Goal: Task Accomplishment & Management: Complete application form

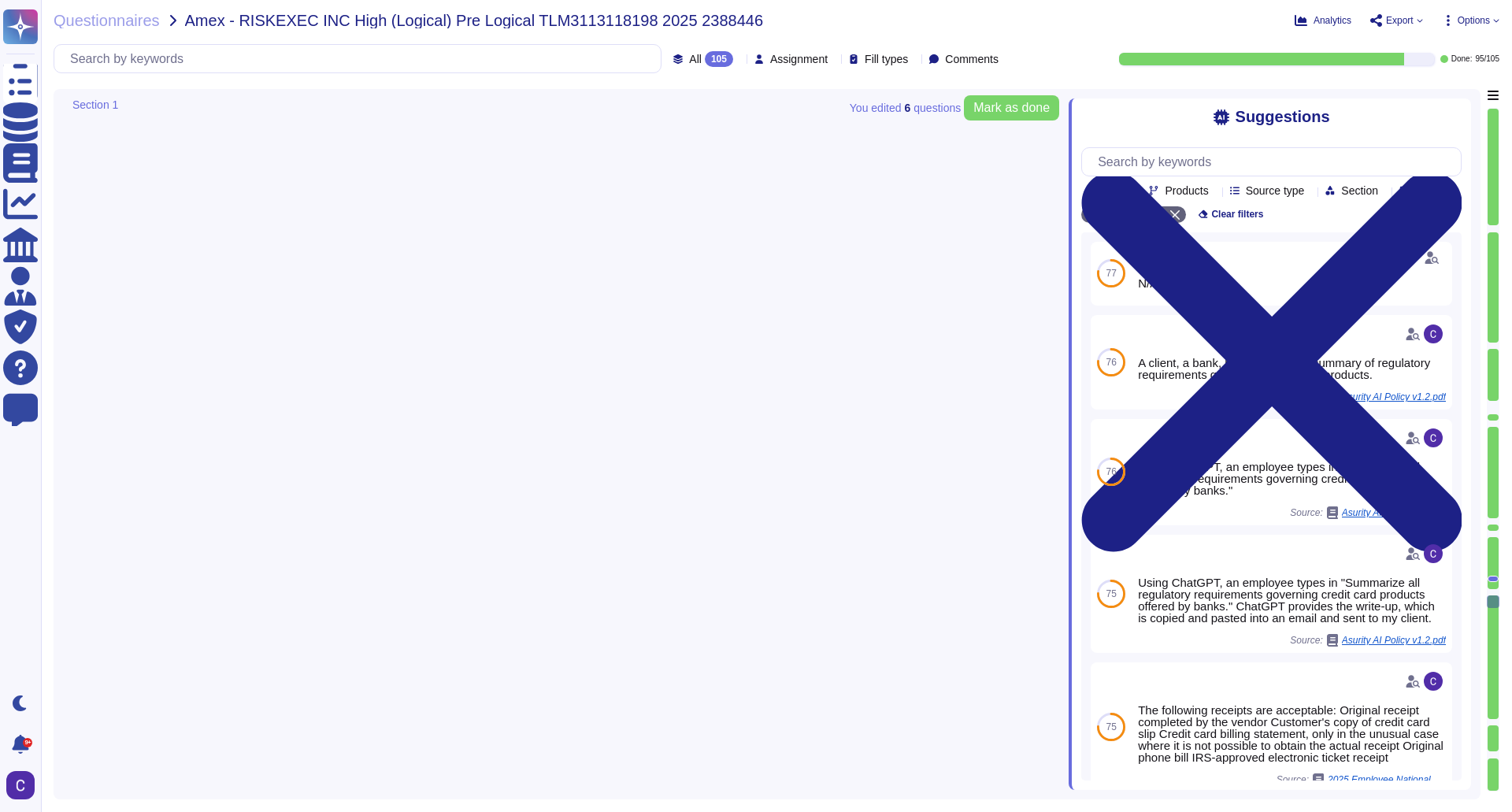
type textarea "Yes, our organization follows established processes to ensure adherence to secu…"
type textarea "Yes, our organization has a documented process for ensuring application securit…"
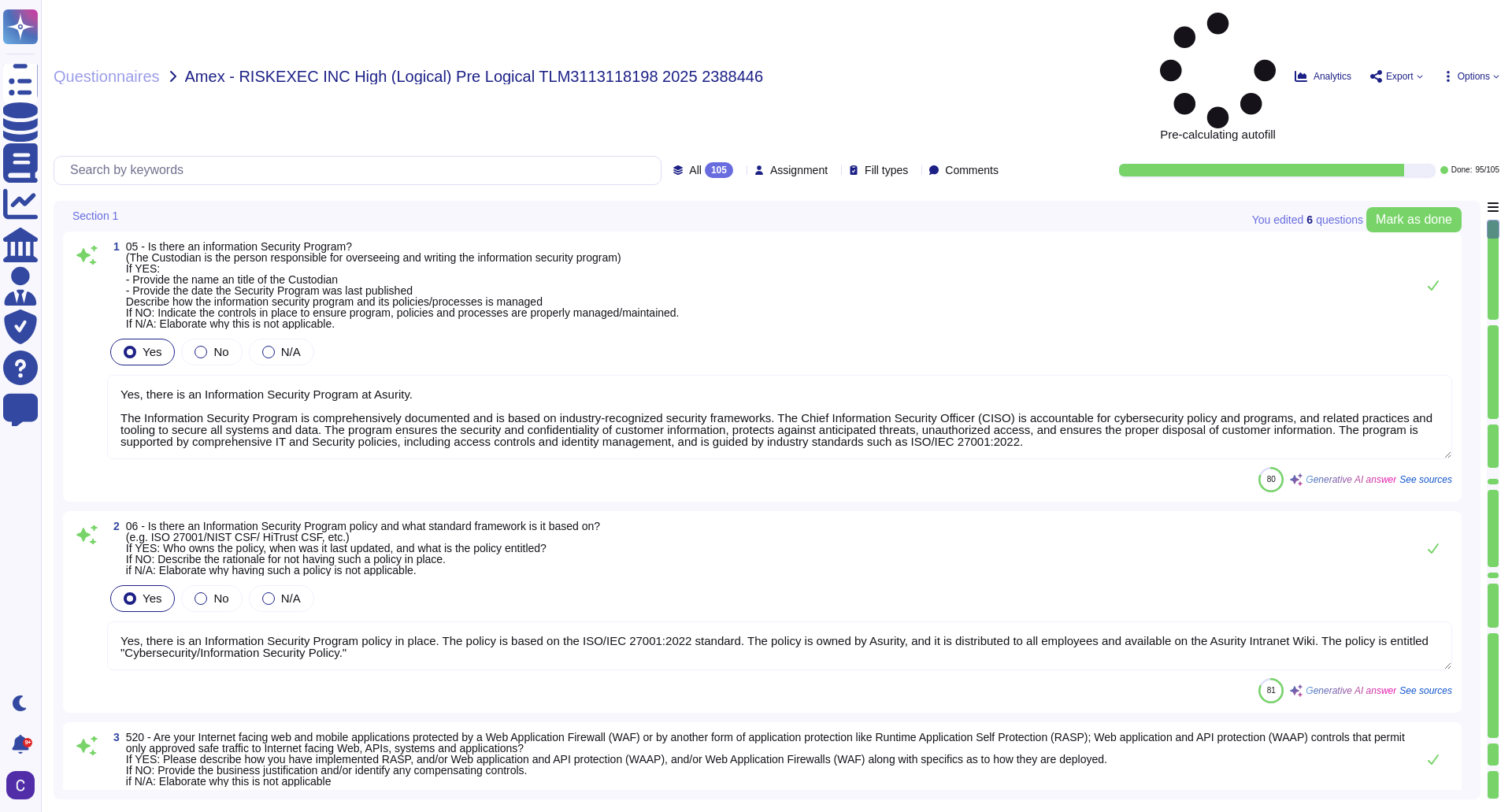
type textarea "Yes, there is an Information Security Program at Asurity. The Information Secur…"
type textarea "Yes, there is an Information Security Program policy in place. The policy is ba…"
type textarea "Yes, our Internet-facing web applications are protected by Web Application Fire…"
type textarea "Yes, there is a Data Governance and Classification Policy in place at Asurity. …"
type textarea "Yes, our organization has a Security Incident Management policy, which is outli…"
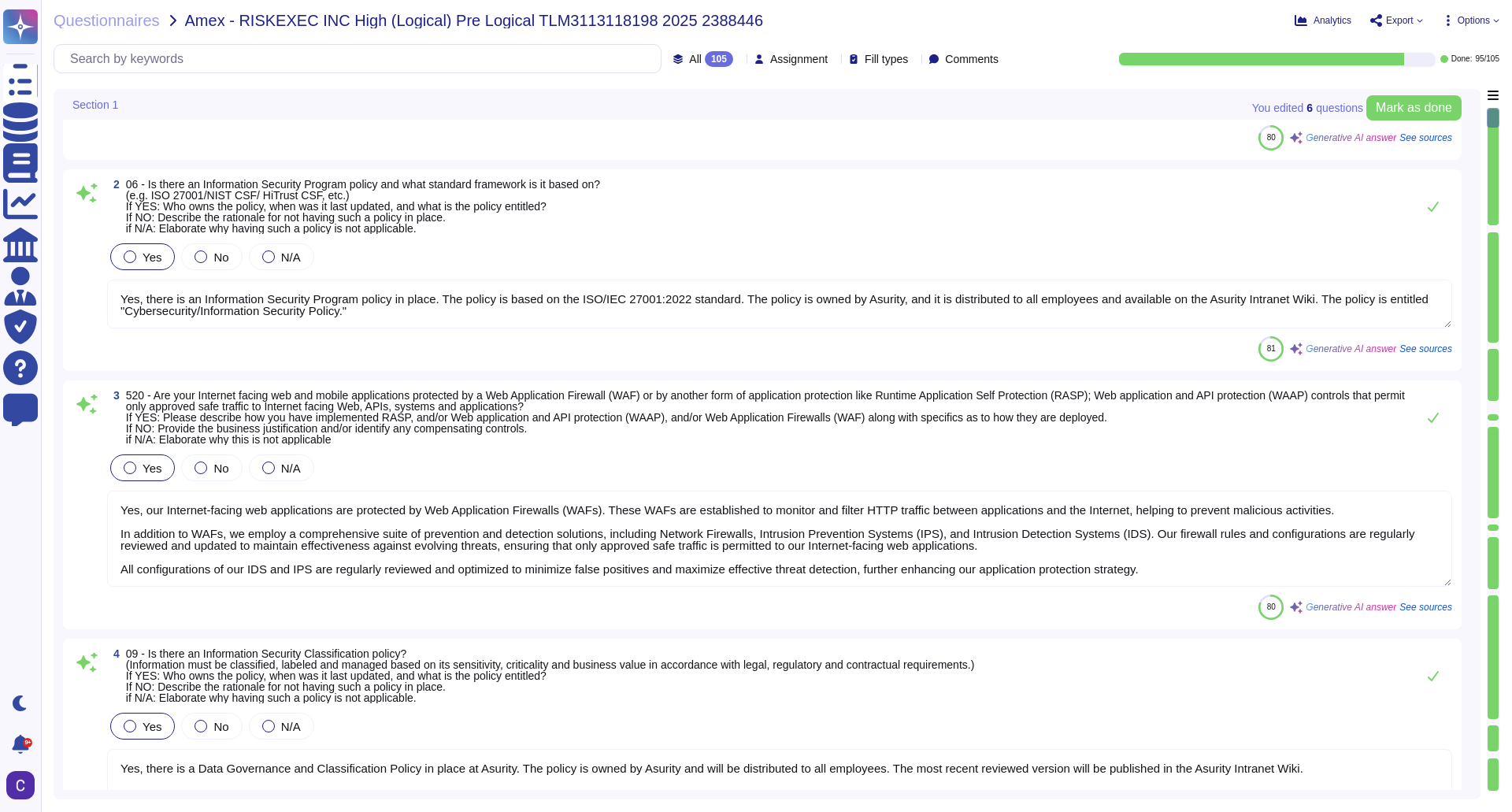
scroll to position [236, 0]
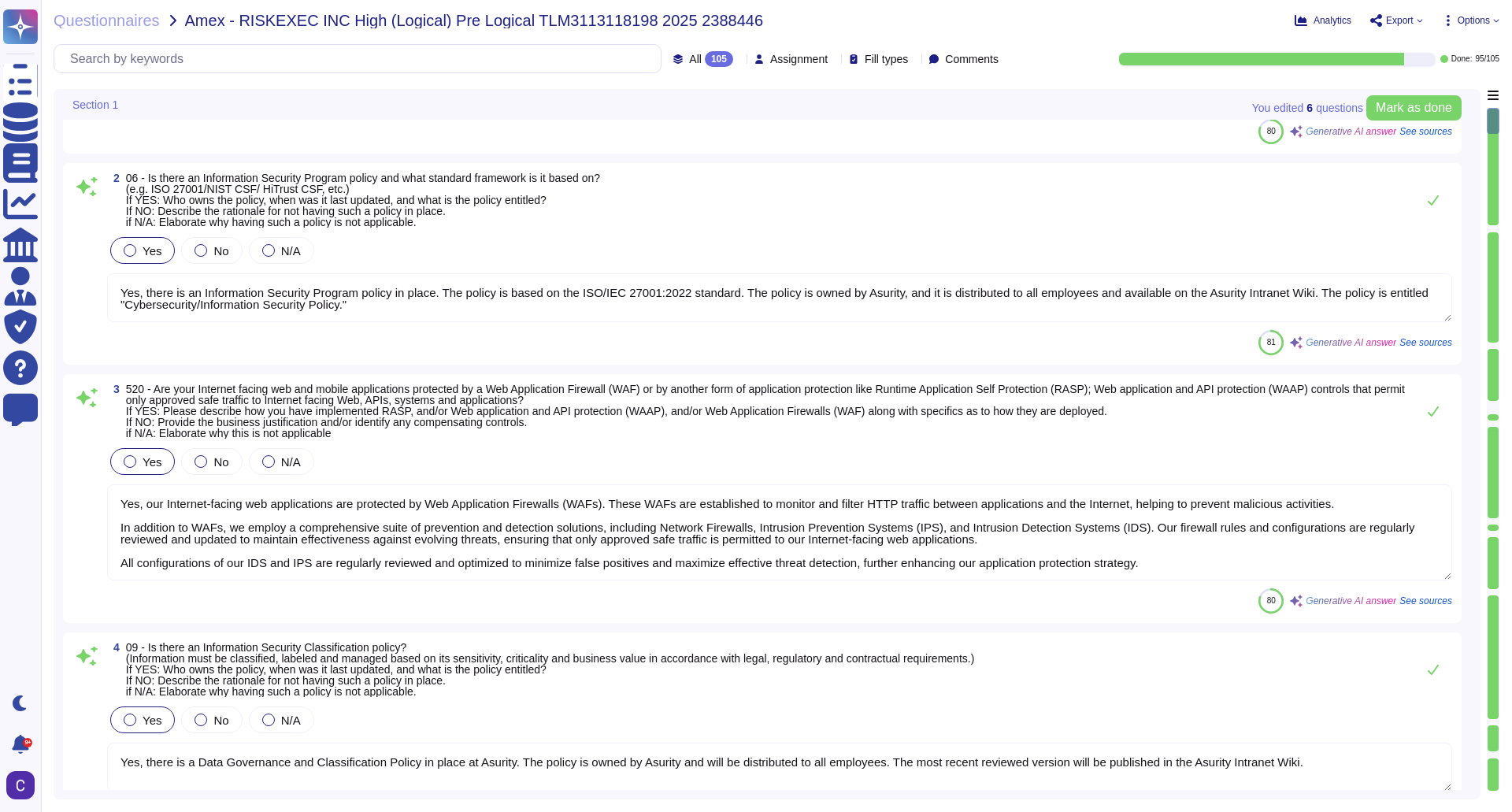
type textarea "Yes, there is an Access Control Policy in place. - The policy is entitled "Risk…"
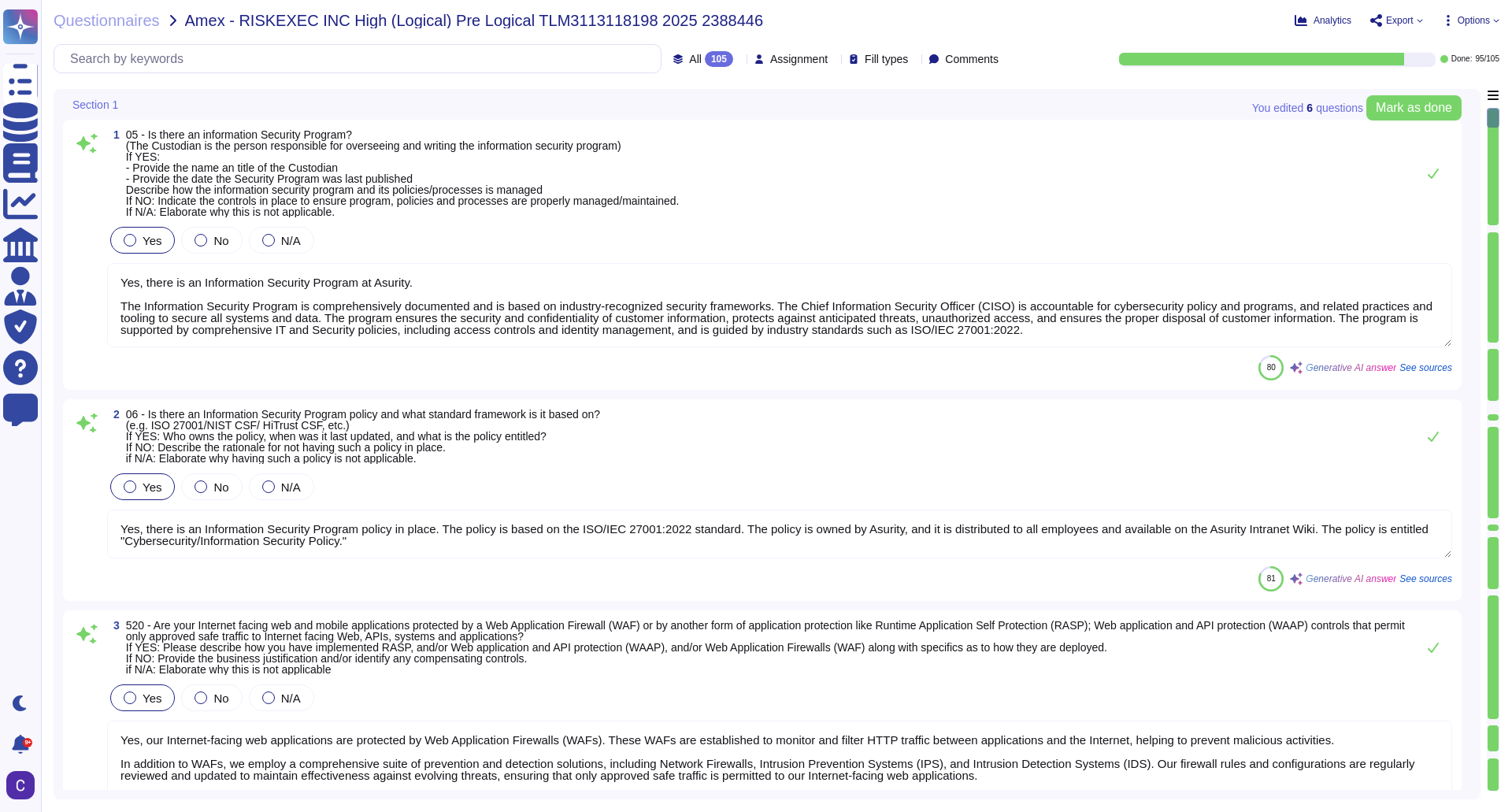
click at [418, 289] on textarea "Yes, there is an Information Security Program at Asurity. The Information Secur…" at bounding box center [779, 305] width 1345 height 85
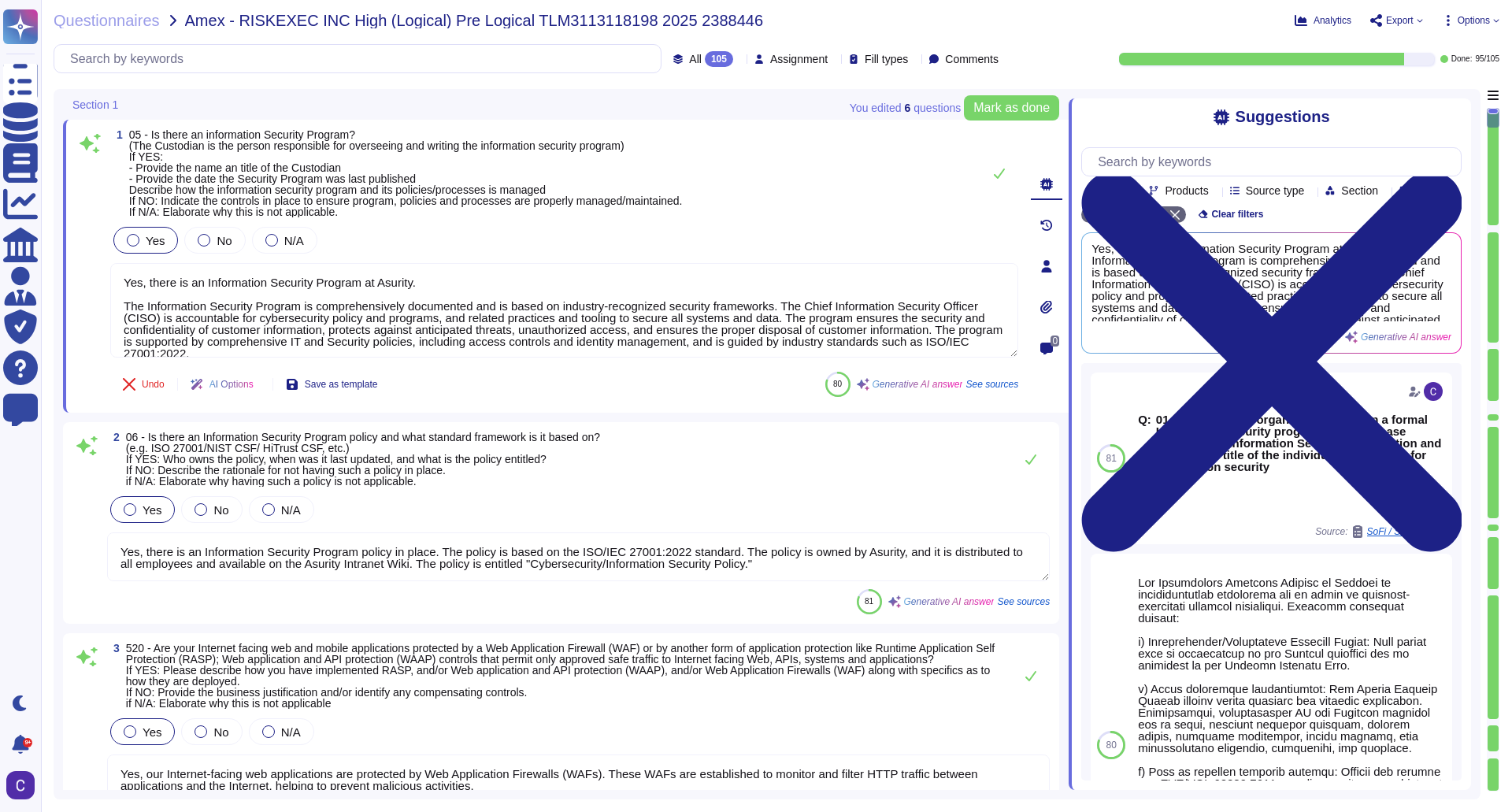
drag, startPoint x: 356, startPoint y: 343, endPoint x: 88, endPoint y: 232, distance: 290.1
click at [88, 232] on div "1 05 - Is there an information Security Program? (The Custodian is the person r…" at bounding box center [546, 266] width 943 height 274
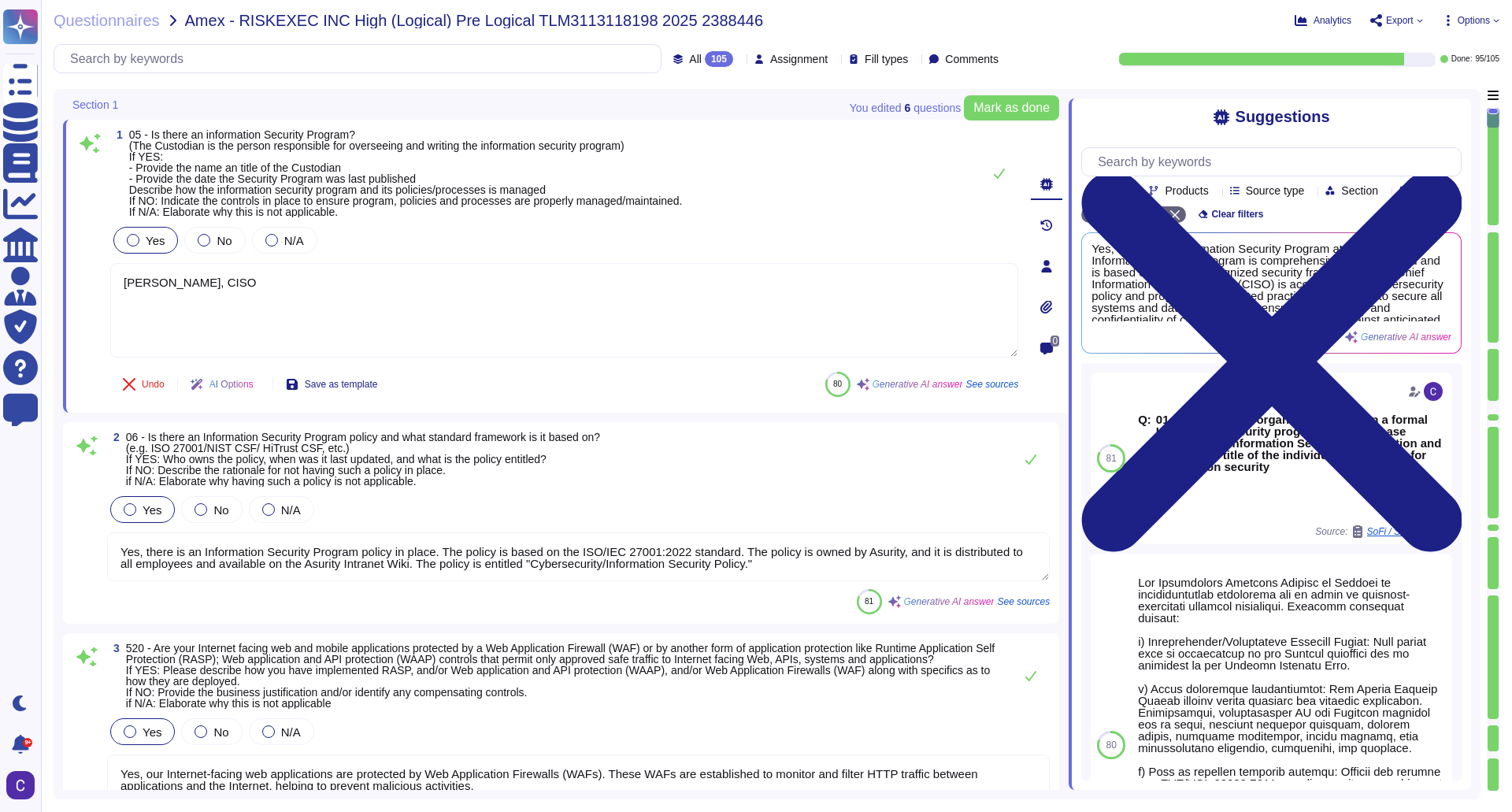
type textarea "Scott Sykes, CISO"
click at [581, 392] on div "Undo AI Options Save as template Answered by" at bounding box center [565, 384] width 909 height 38
click at [855, 552] on textarea "Yes, there is an Information Security Program policy in place. The policy is ba…" at bounding box center [578, 556] width 943 height 49
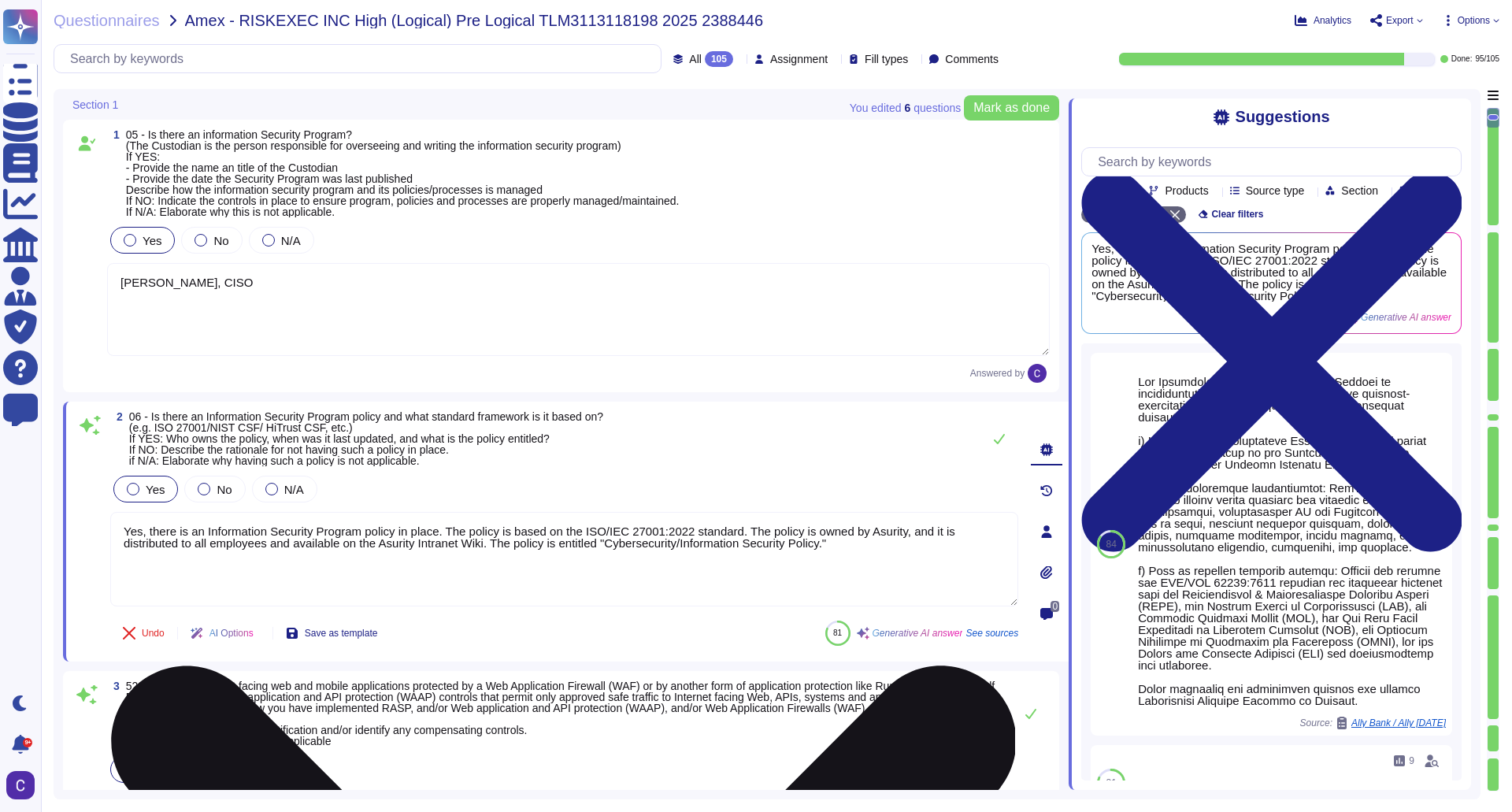
click at [788, 568] on textarea "Yes, there is an Information Security Program policy in place. The policy is ba…" at bounding box center [565, 559] width 909 height 94
drag, startPoint x: 829, startPoint y: 549, endPoint x: 607, endPoint y: 539, distance: 222.2
click at [607, 539] on textarea "Yes, there is an Information Security Program policy in place. The policy is ba…" at bounding box center [565, 559] width 909 height 94
click at [548, 527] on textarea "Yes, there is an Information Security Program policy in place. The policy is ba…" at bounding box center [565, 559] width 909 height 94
click at [783, 544] on textarea "Yes, there is an Information Security Program policy in place. The policy is ba…" at bounding box center [565, 559] width 909 height 94
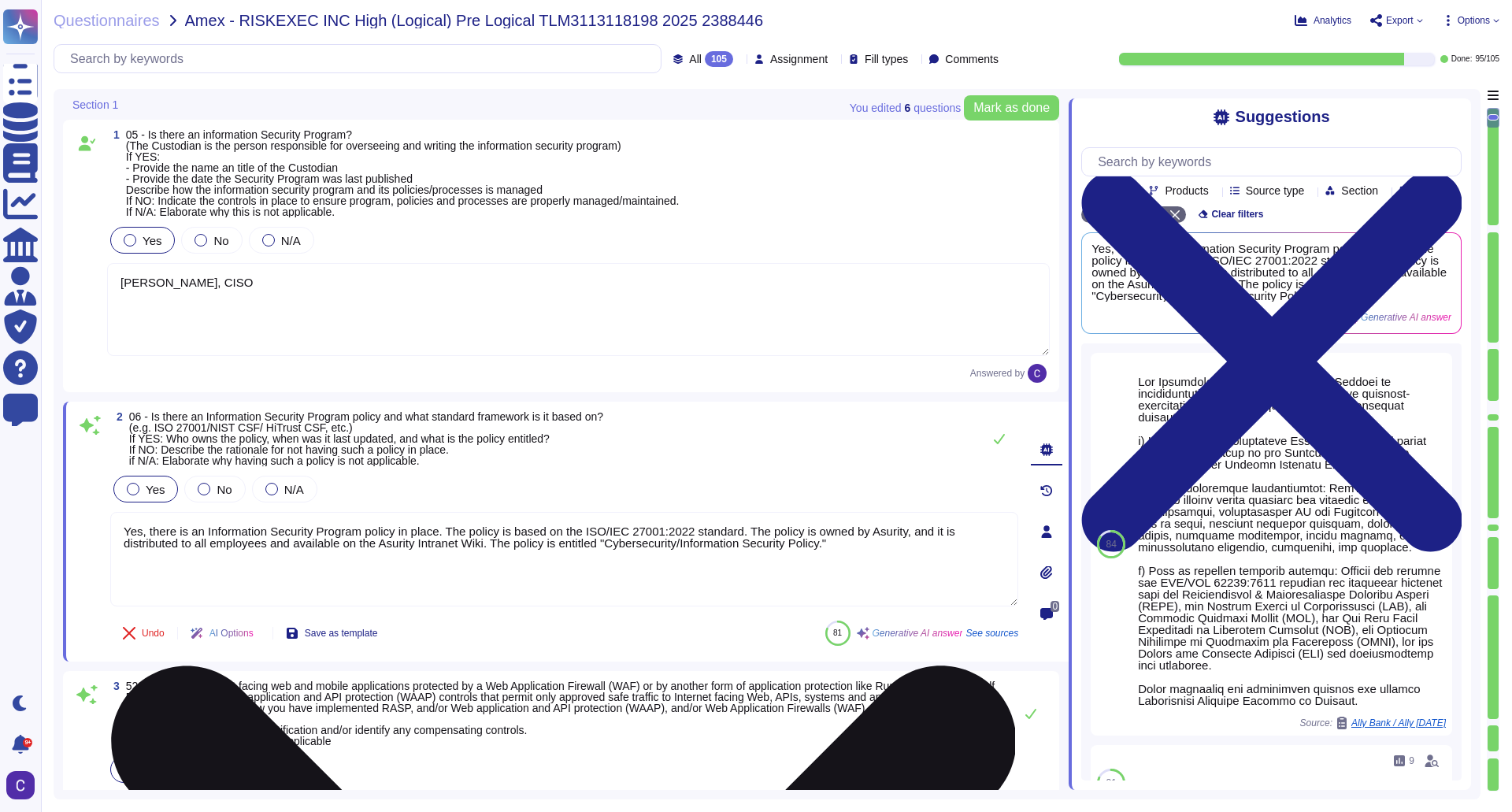
drag, startPoint x: 775, startPoint y: 551, endPoint x: 209, endPoint y: 579, distance: 566.7
click at [209, 579] on textarea "Yes, there is an Information Security Program policy in place. The policy is ba…" at bounding box center [565, 559] width 909 height 94
click at [419, 554] on textarea "Yes, there is an Information Security Program policy in place. The policy is ba…" at bounding box center [565, 559] width 909 height 94
click at [526, 554] on textarea "Yes, there is an Information Security Program policy in place. The policy is ba…" at bounding box center [565, 559] width 909 height 94
drag, startPoint x: 429, startPoint y: 540, endPoint x: 208, endPoint y: 548, distance: 221.1
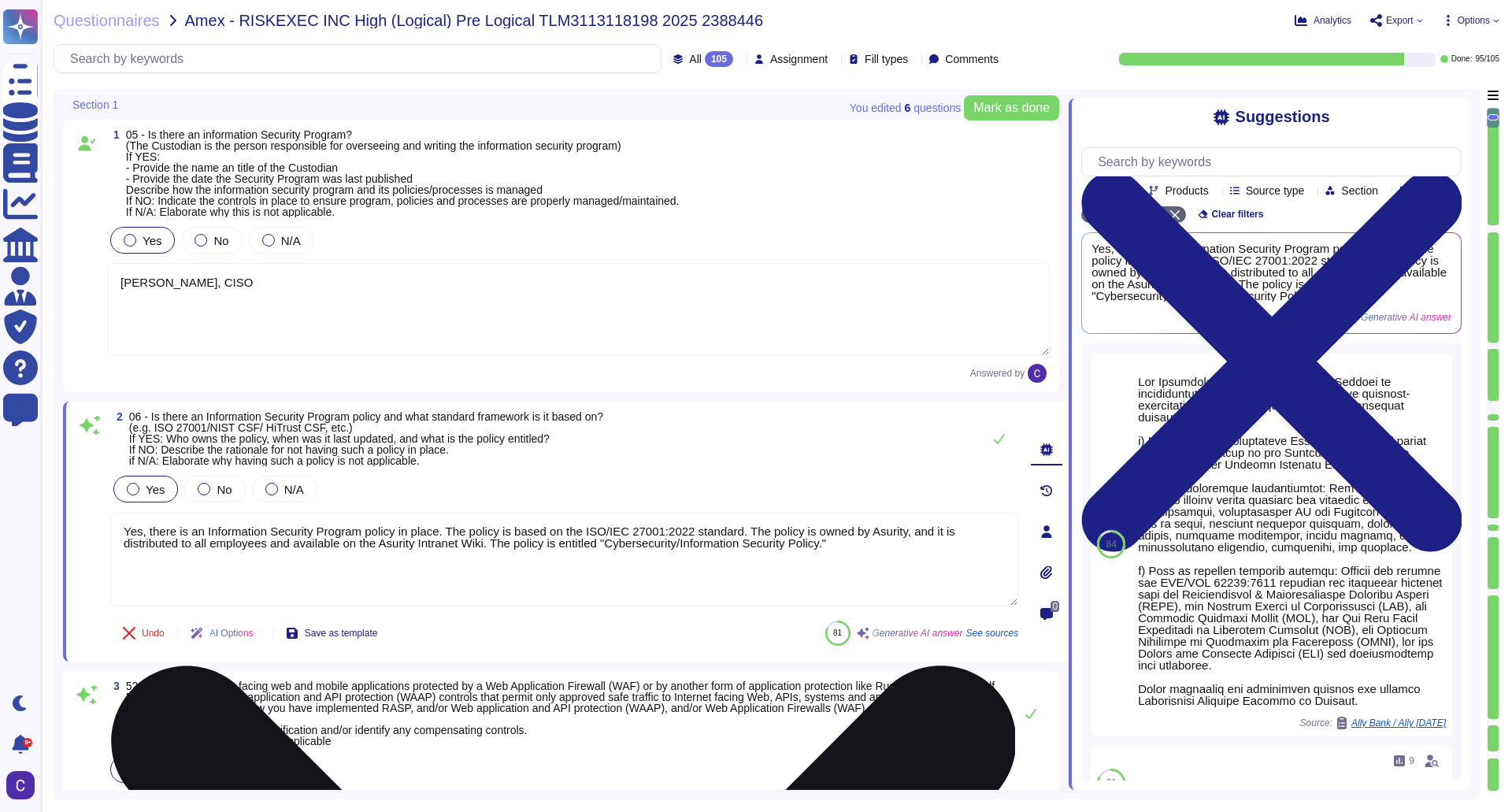
click at [208, 548] on textarea "Yes, there is an Information Security Program policy in place. The policy is ba…" at bounding box center [565, 559] width 909 height 94
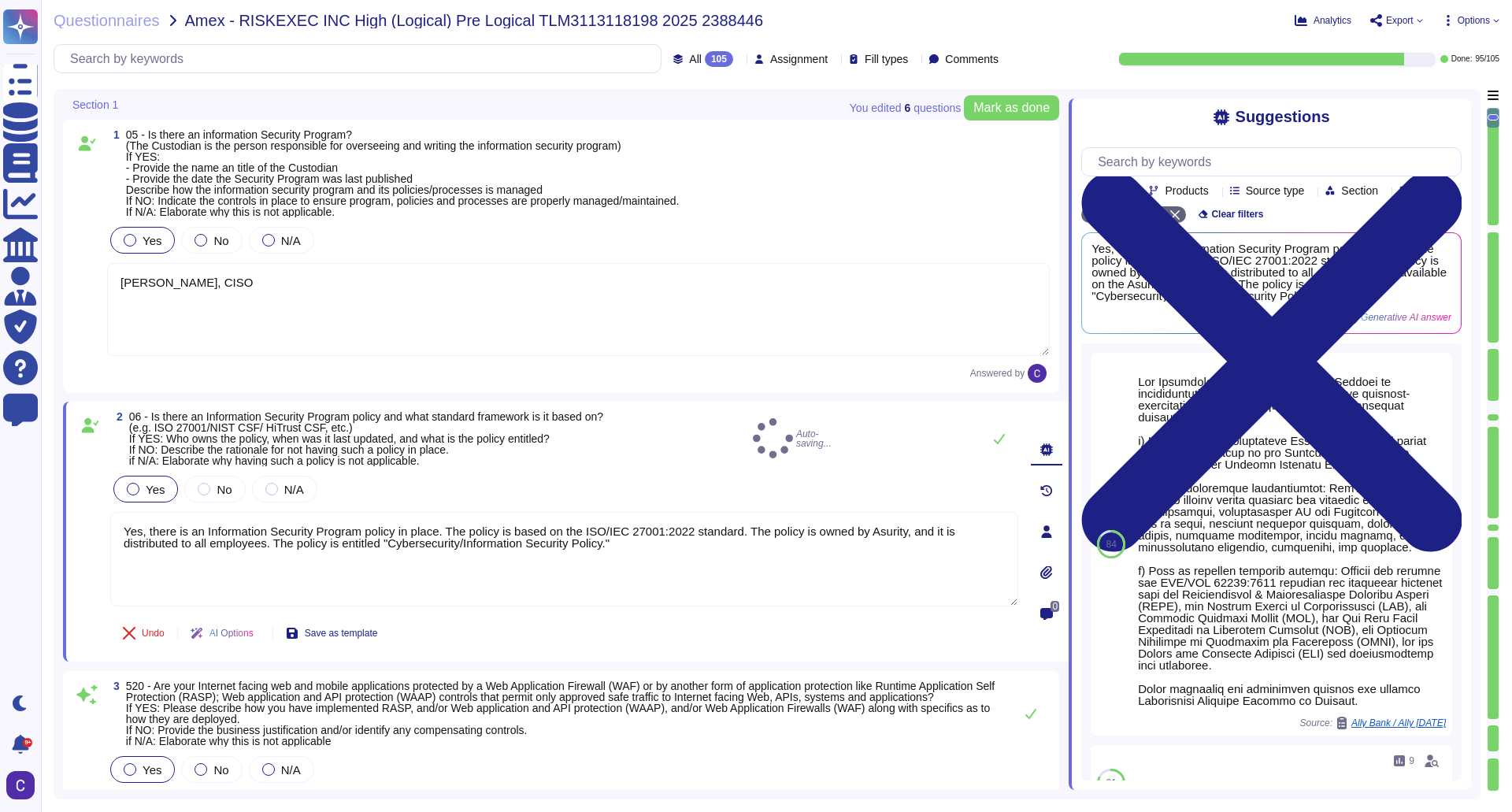
type textarea "Yes, there is an Information Security Program policy in place. The policy is ba…"
click at [734, 626] on div "Undo AI Options Save as template" at bounding box center [565, 633] width 909 height 38
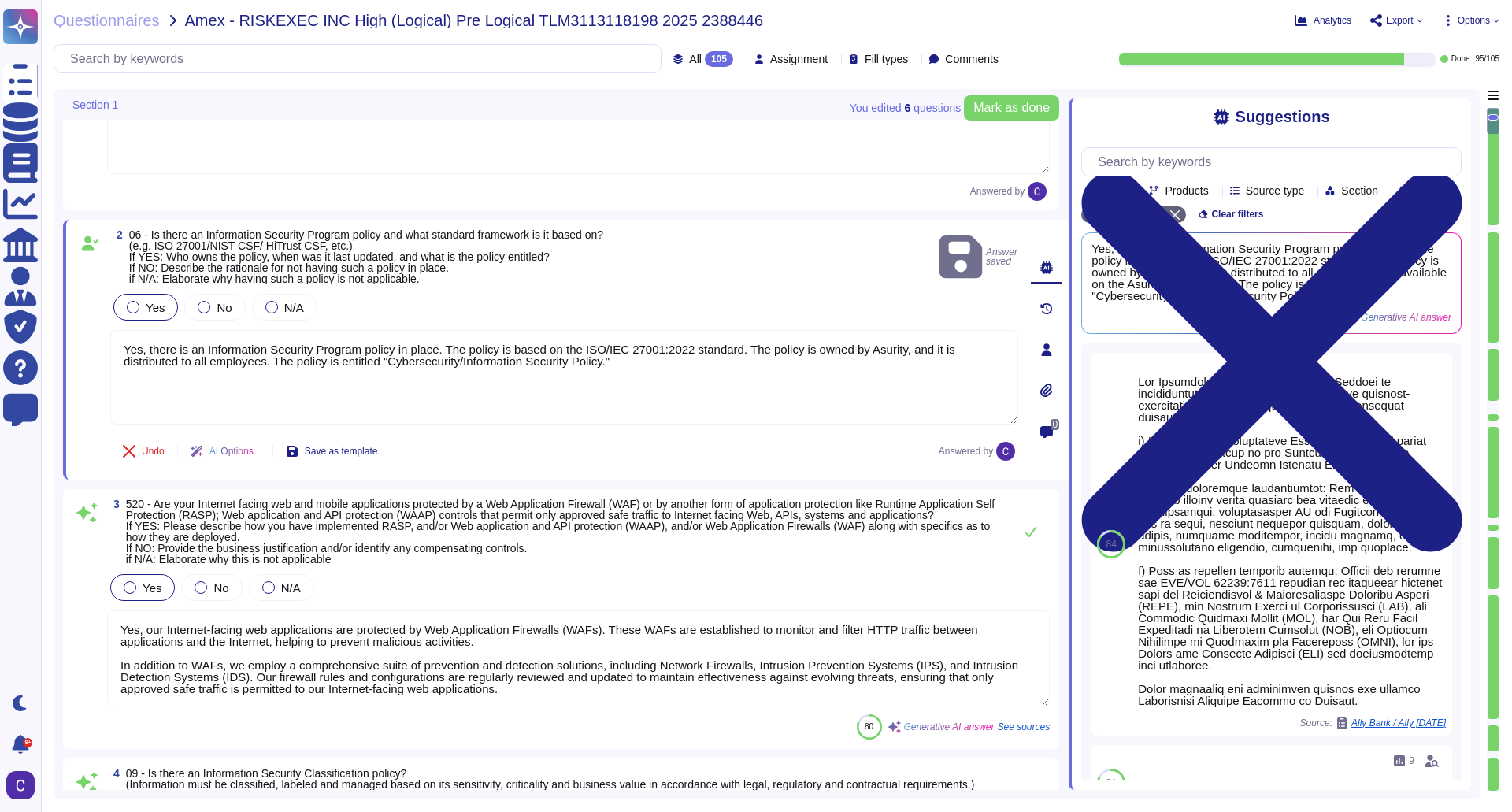
type textarea "Yes, our organization has a Security Incident Management policy, which is outli…"
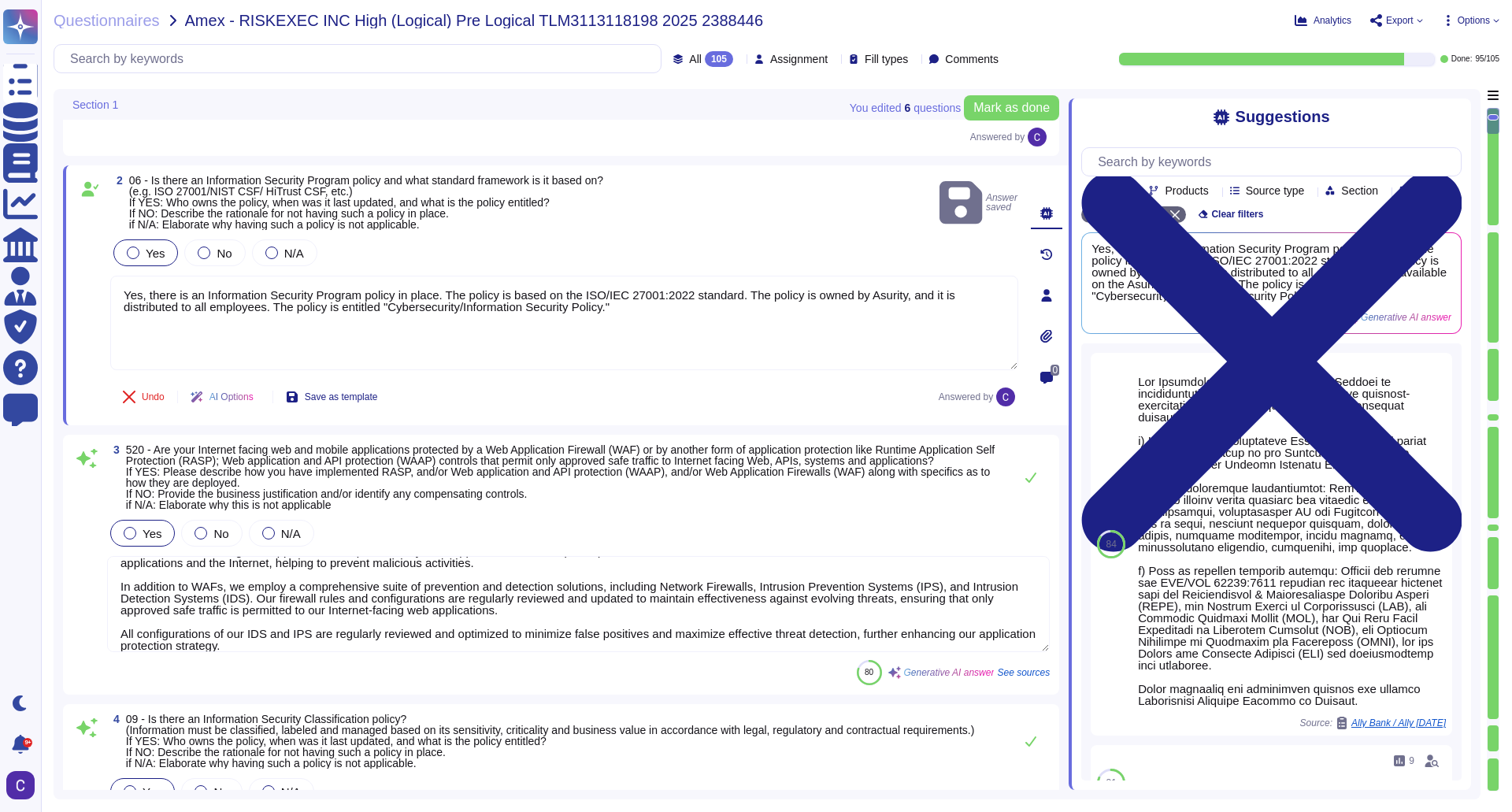
scroll to position [37, 0]
